Goal: Navigation & Orientation: Understand site structure

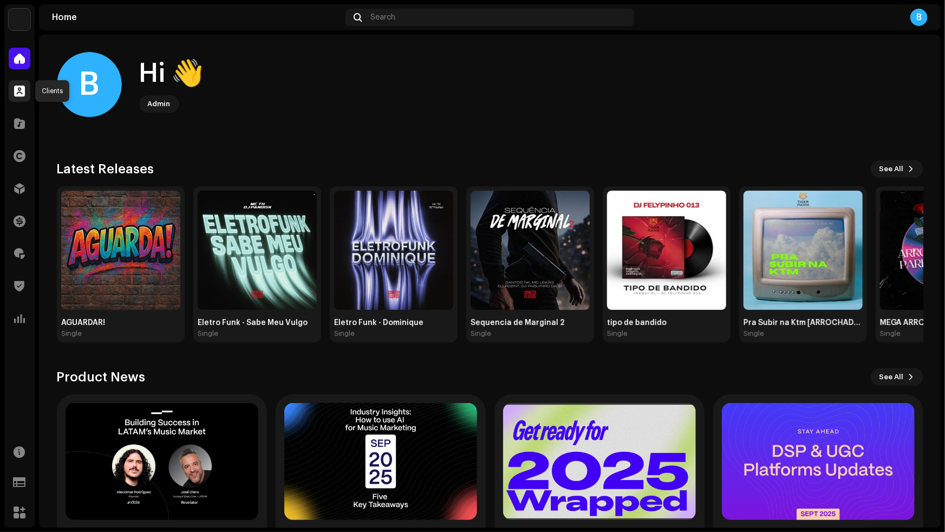
click at [26, 93] on div at bounding box center [20, 91] width 22 height 22
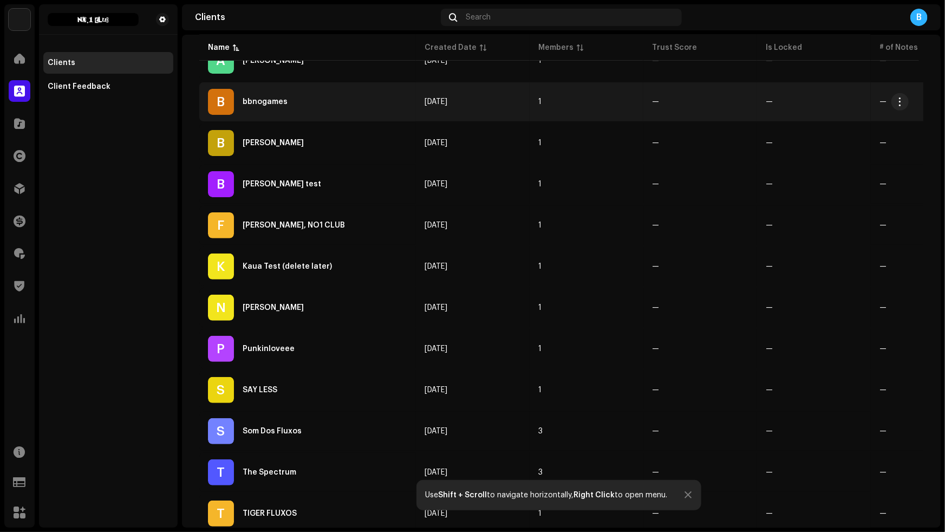
scroll to position [327, 0]
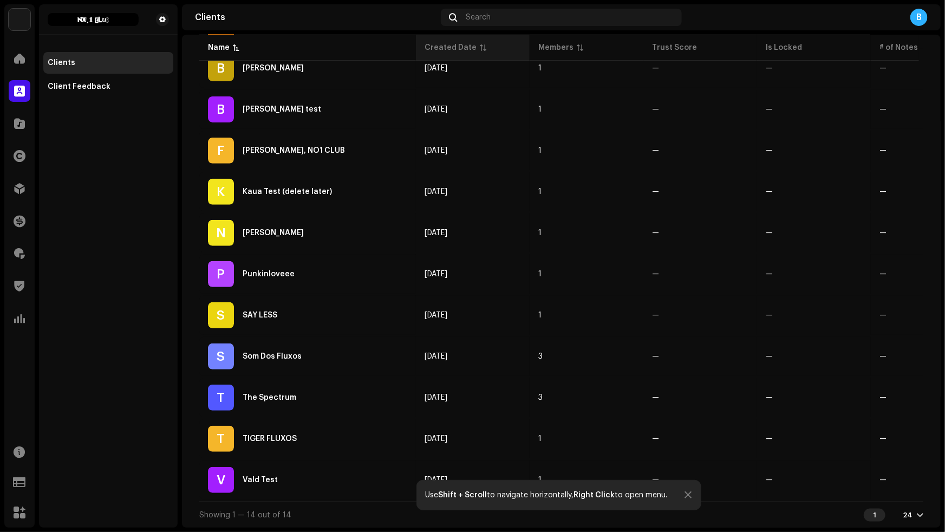
click at [445, 50] on div "Created Date" at bounding box center [451, 47] width 52 height 11
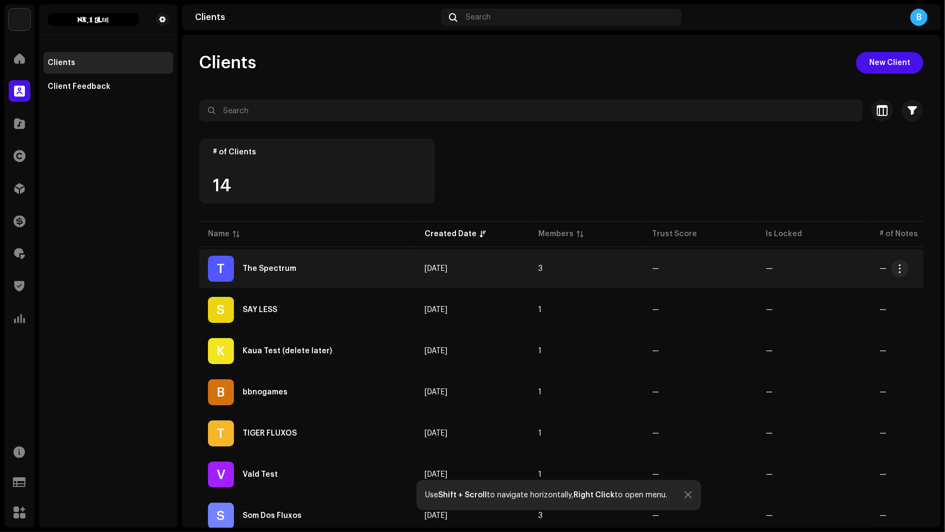
click at [379, 271] on div "T The Spectrum" at bounding box center [307, 269] width 199 height 26
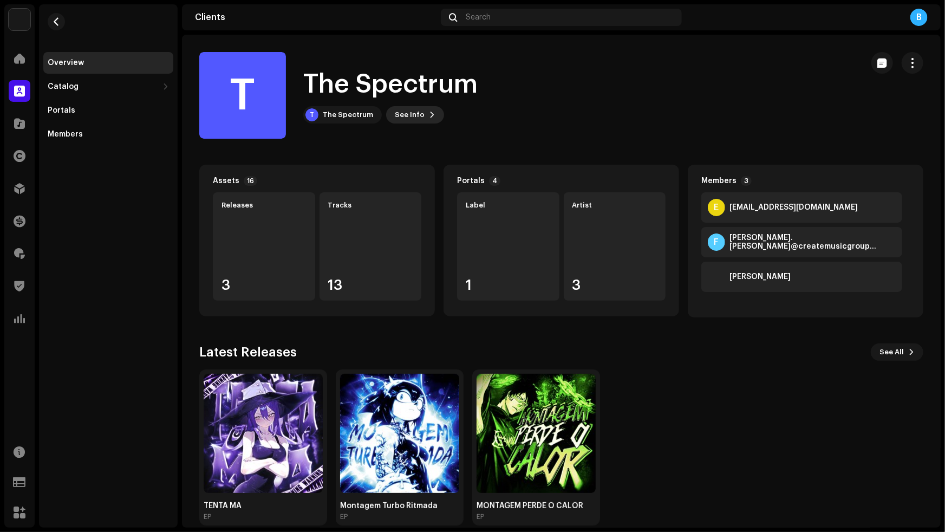
click at [429, 118] on span at bounding box center [432, 115] width 7 height 9
click at [516, 134] on div "T The Spectrum 687910 Payee ID 755035 Created On [DATE]" at bounding box center [472, 266] width 945 height 532
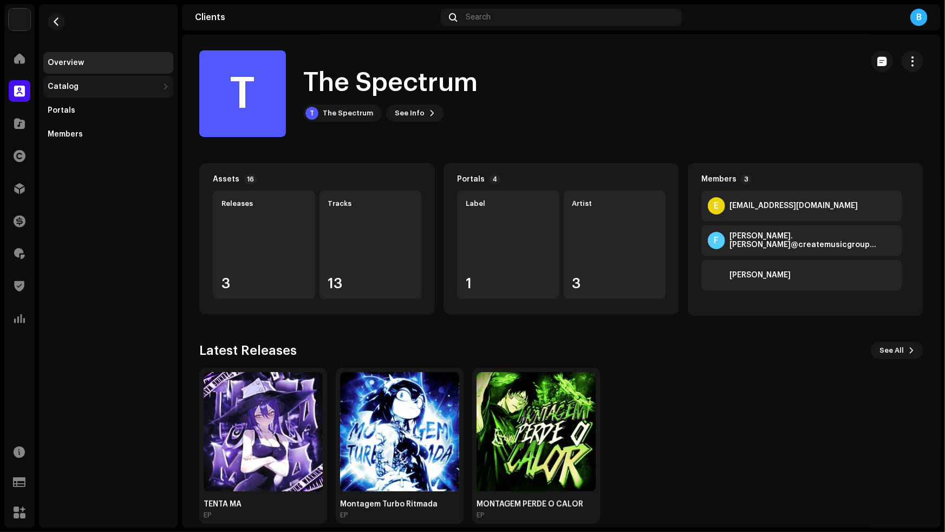
click at [107, 90] on div "Catalog" at bounding box center [103, 86] width 111 height 9
click at [109, 106] on div "Releases" at bounding box center [110, 110] width 117 height 9
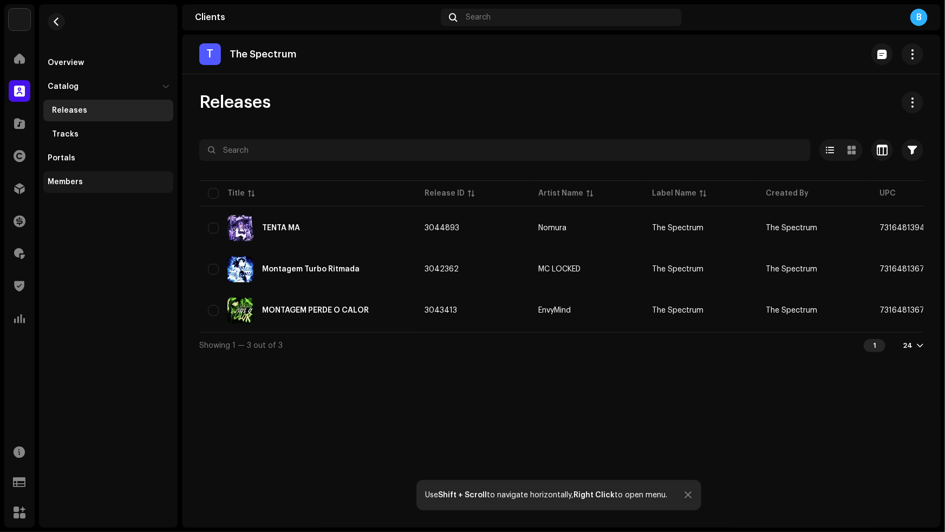
click at [107, 176] on div "Members" at bounding box center [108, 182] width 130 height 22
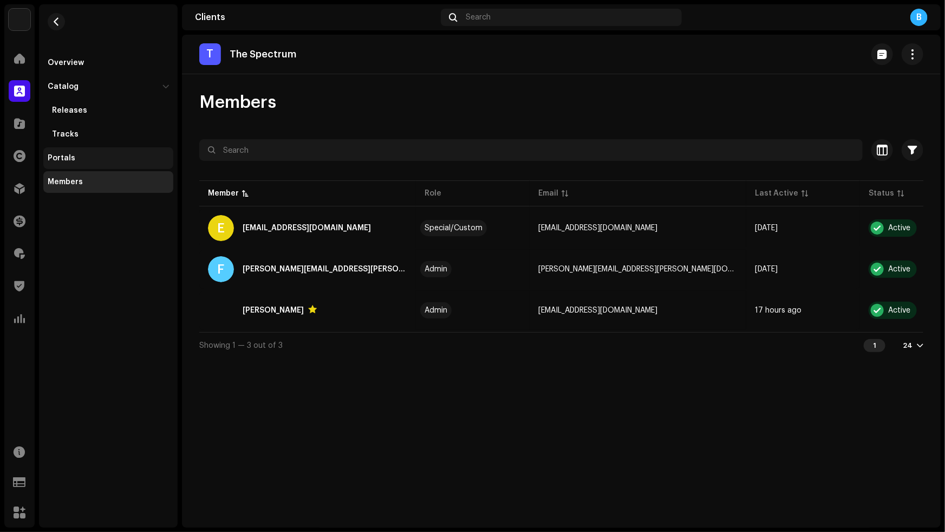
click at [108, 164] on div "Portals" at bounding box center [108, 158] width 130 height 22
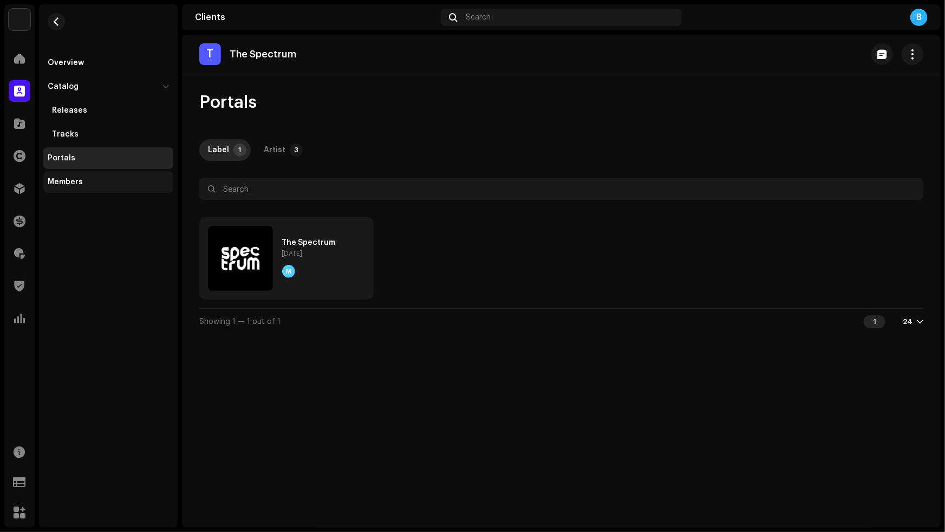
click at [91, 179] on div "Members" at bounding box center [108, 182] width 121 height 9
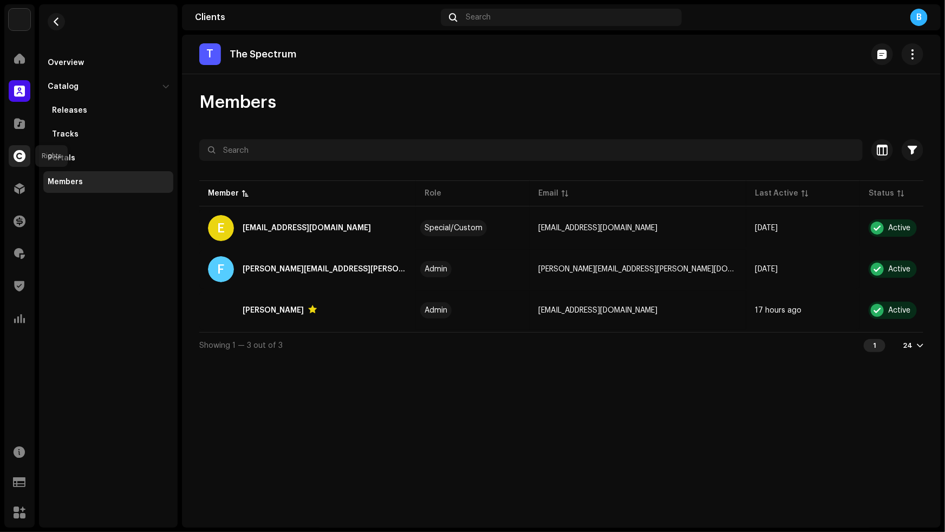
click at [20, 163] on div at bounding box center [20, 156] width 22 height 22
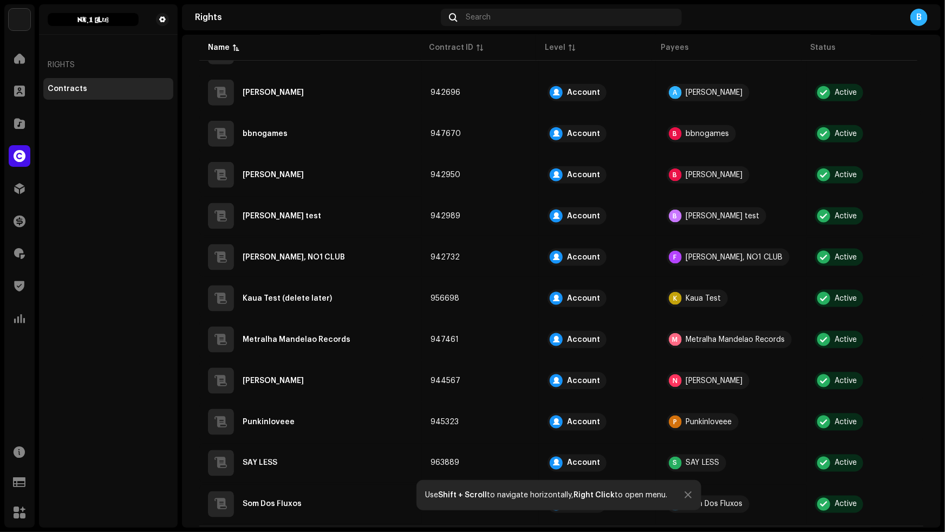
scroll to position [652, 0]
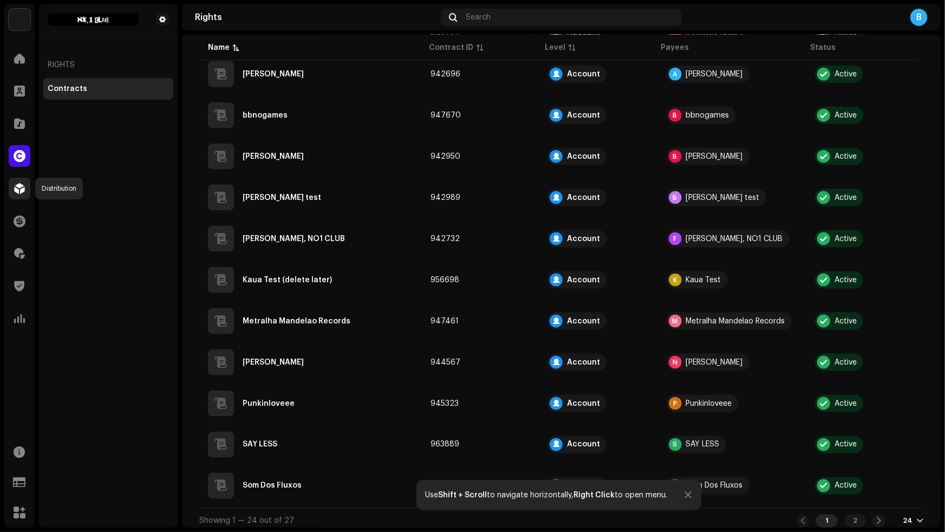
click at [26, 187] on div at bounding box center [20, 189] width 22 height 22
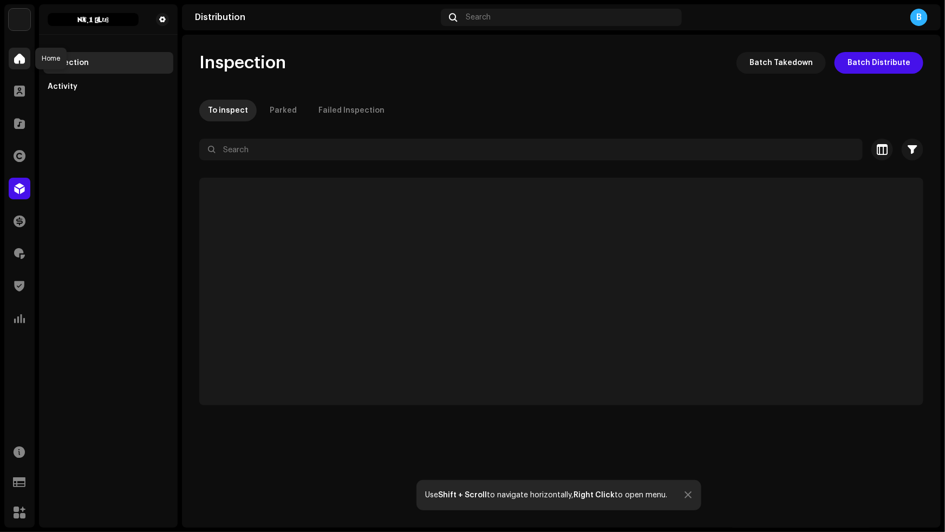
click at [17, 68] on div at bounding box center [20, 59] width 22 height 22
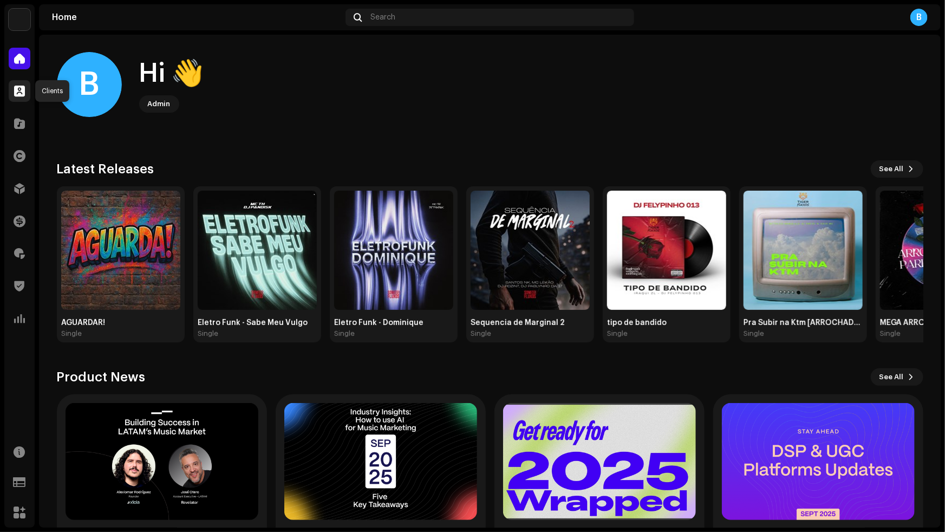
click at [10, 96] on div at bounding box center [20, 91] width 22 height 22
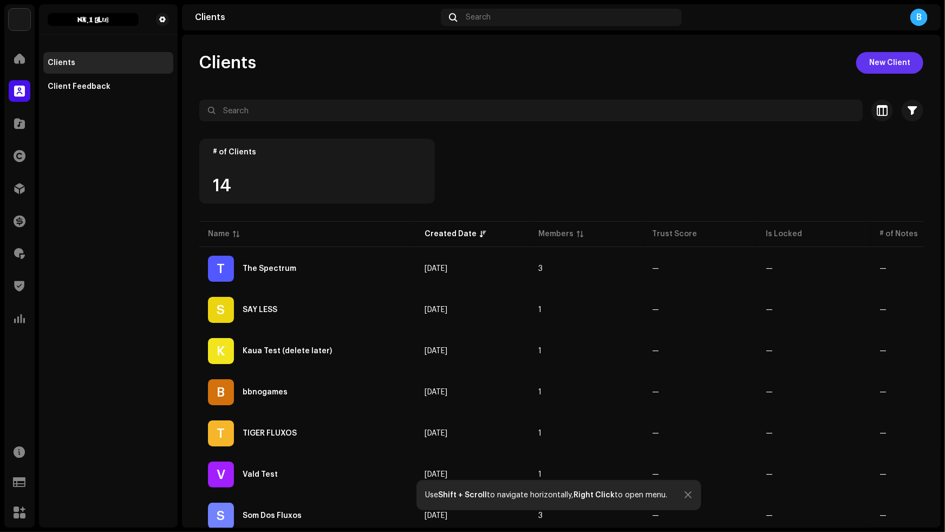
click at [896, 57] on span "New Client" at bounding box center [890, 63] width 41 height 22
click at [184, 326] on div "New Client Client Name * This field is required. Owner Email * Payout Rate % * …" at bounding box center [472, 266] width 945 height 532
click at [57, 94] on div "Client Feedback" at bounding box center [108, 87] width 130 height 22
click at [21, 63] on div at bounding box center [20, 59] width 22 height 22
